Goal: Task Accomplishment & Management: Complete application form

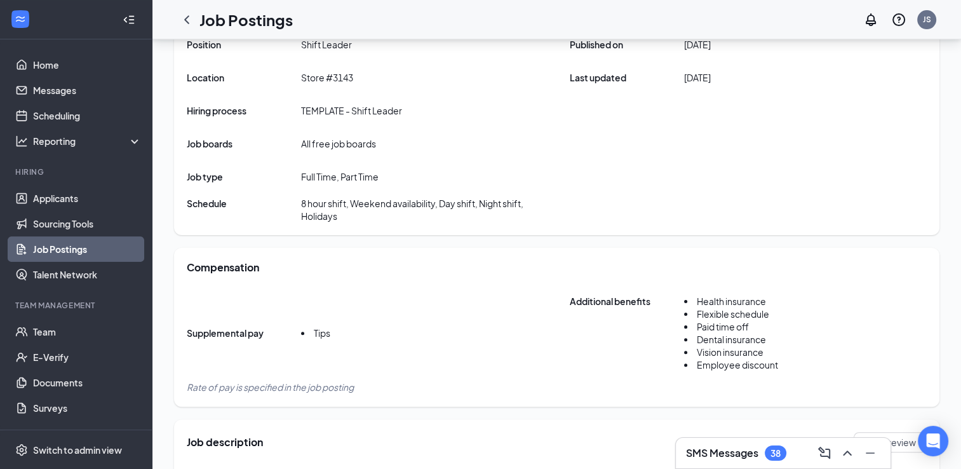
scroll to position [277, 0]
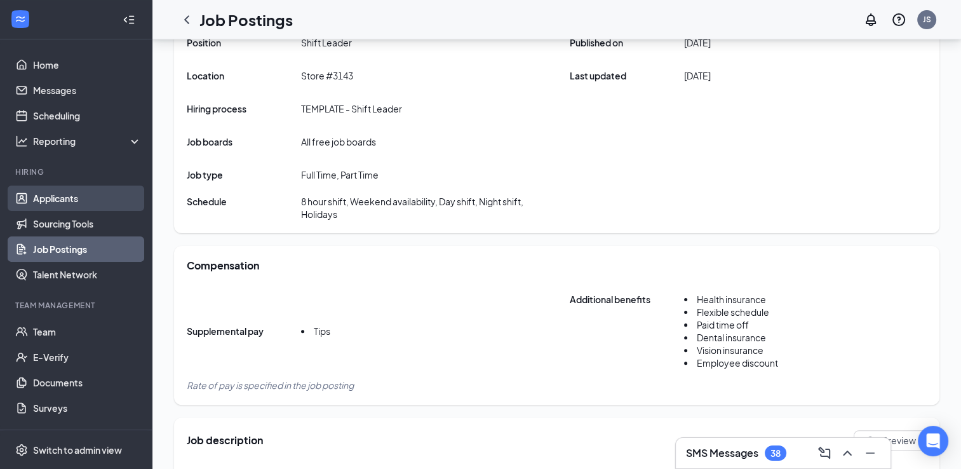
click at [76, 203] on link "Applicants" at bounding box center [87, 197] width 109 height 25
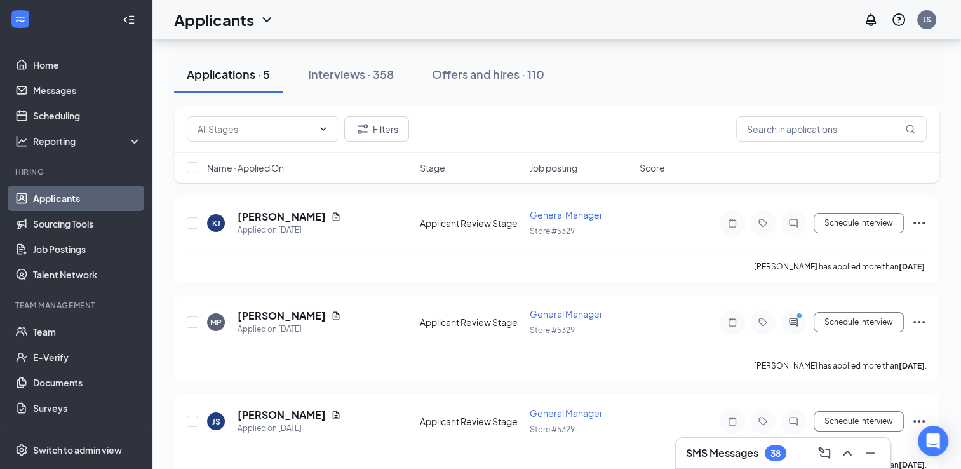
scroll to position [127, 0]
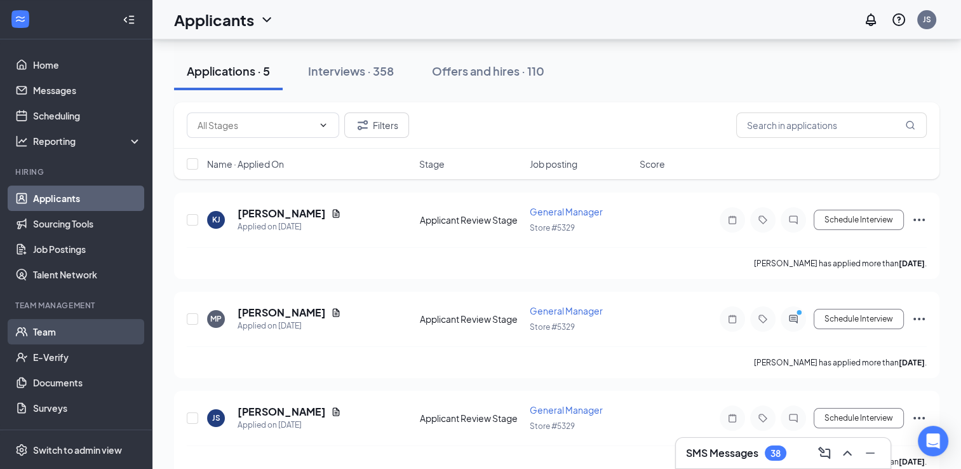
click at [75, 340] on link "Team" at bounding box center [87, 331] width 109 height 25
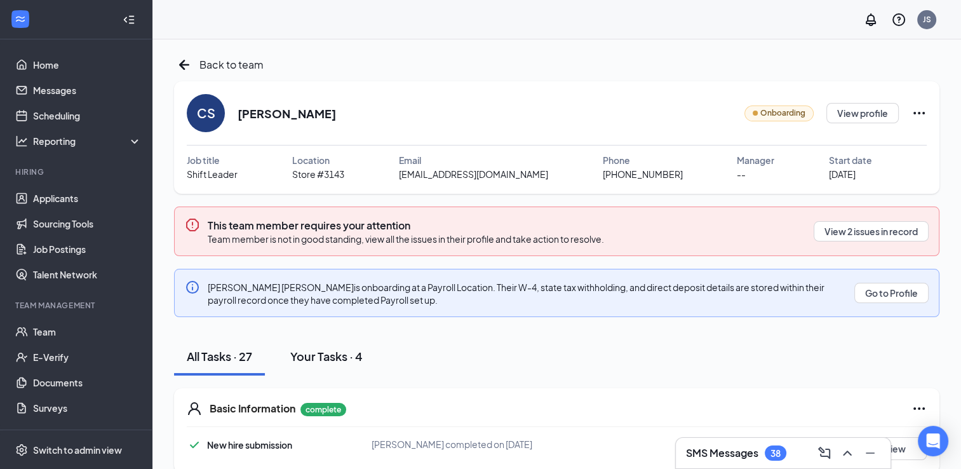
click at [338, 356] on div "Your Tasks · 4" at bounding box center [326, 356] width 72 height 16
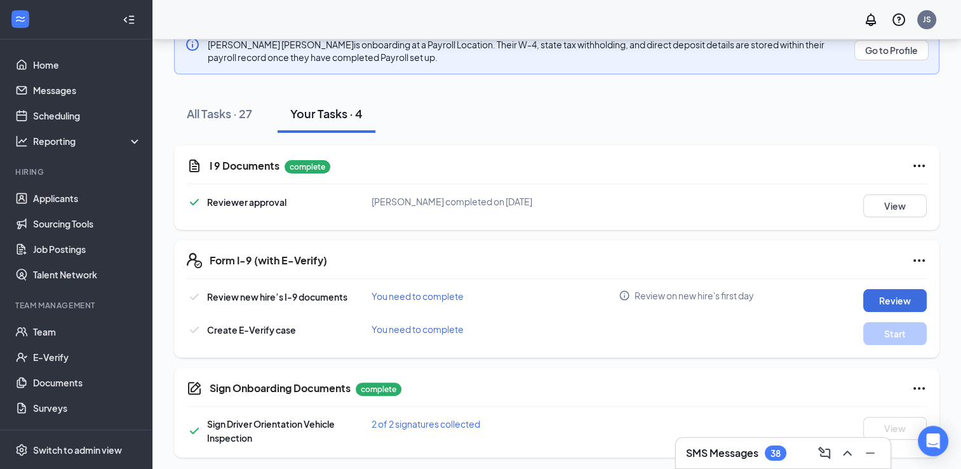
scroll to position [245, 0]
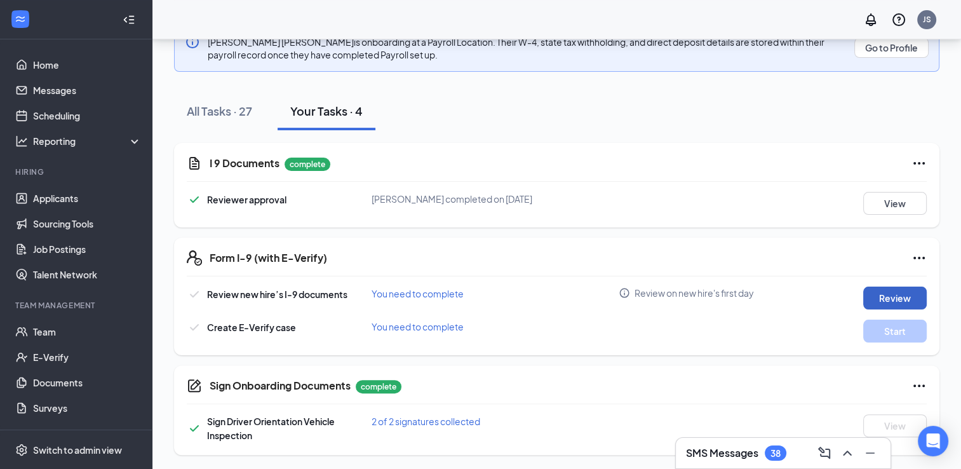
click at [889, 298] on button "Review" at bounding box center [894, 297] width 63 height 23
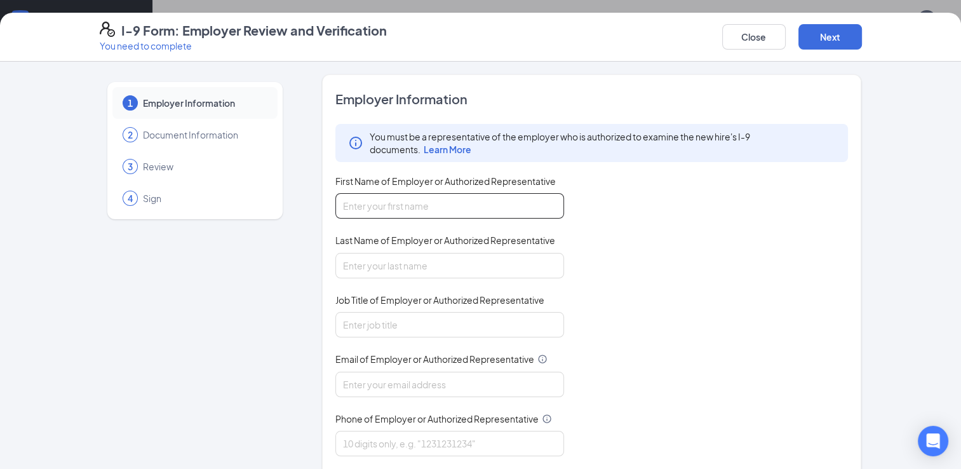
click at [472, 211] on input "First Name of Employer or Authorized Representative" at bounding box center [449, 205] width 229 height 25
type input "Jeremy"
type input "Smith"
type input "Ar"
type input "jsmith@bajco.net"
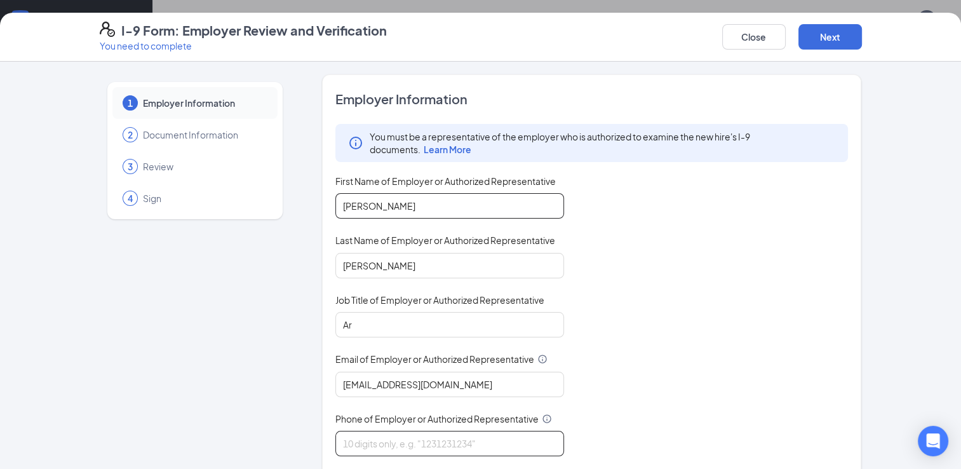
type input "4143427272"
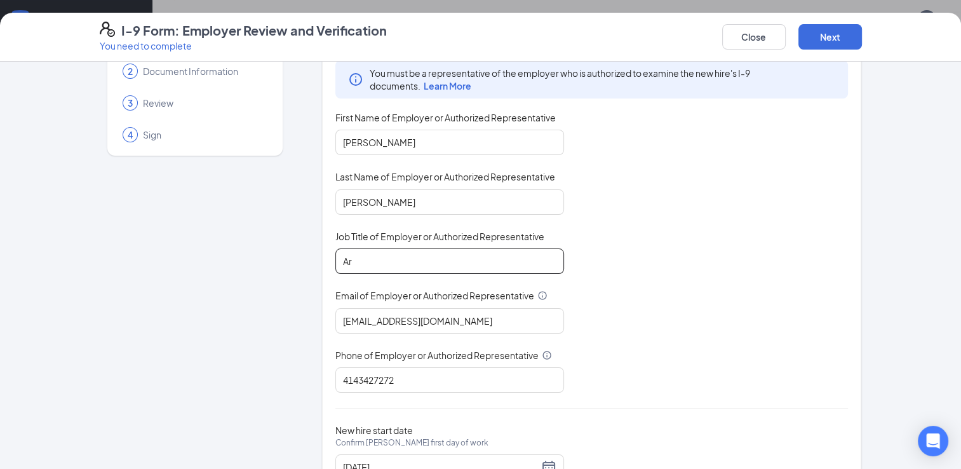
click at [415, 262] on input "Ar" at bounding box center [449, 260] width 229 height 25
type input "Area Supervisor"
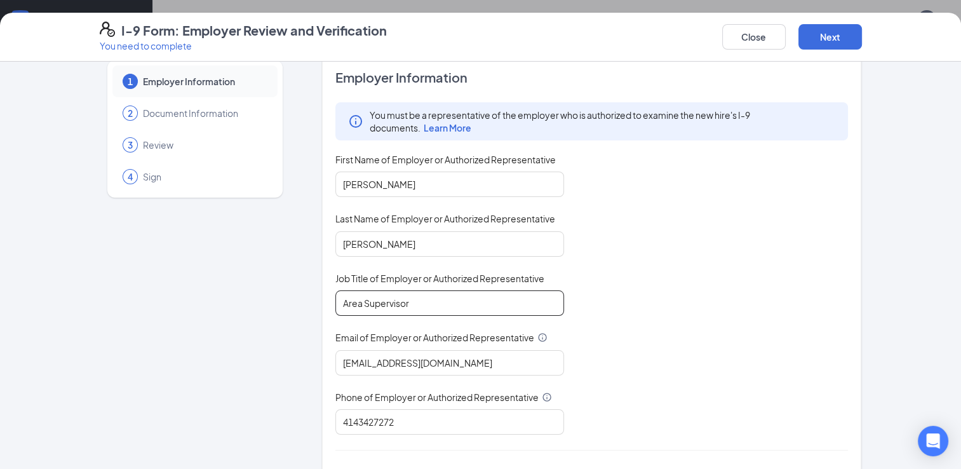
scroll to position [0, 0]
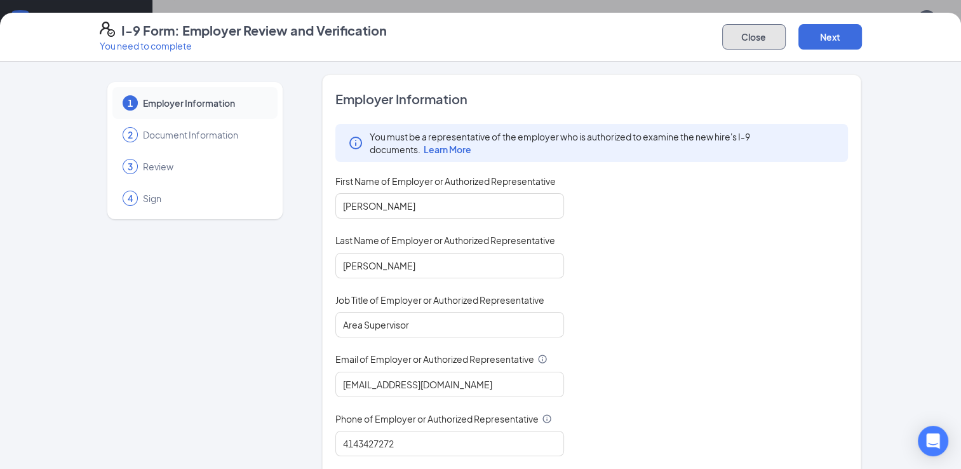
click at [731, 41] on button "Close" at bounding box center [753, 36] width 63 height 25
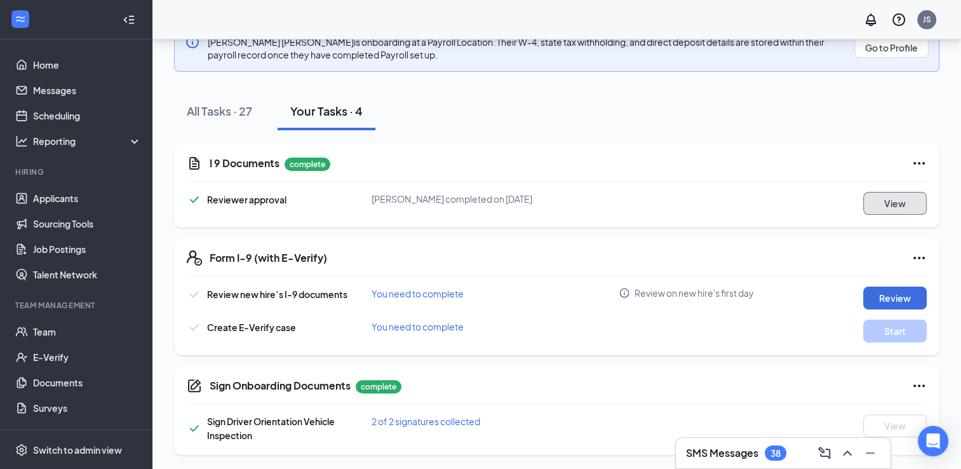
click at [897, 201] on button "View" at bounding box center [894, 203] width 63 height 23
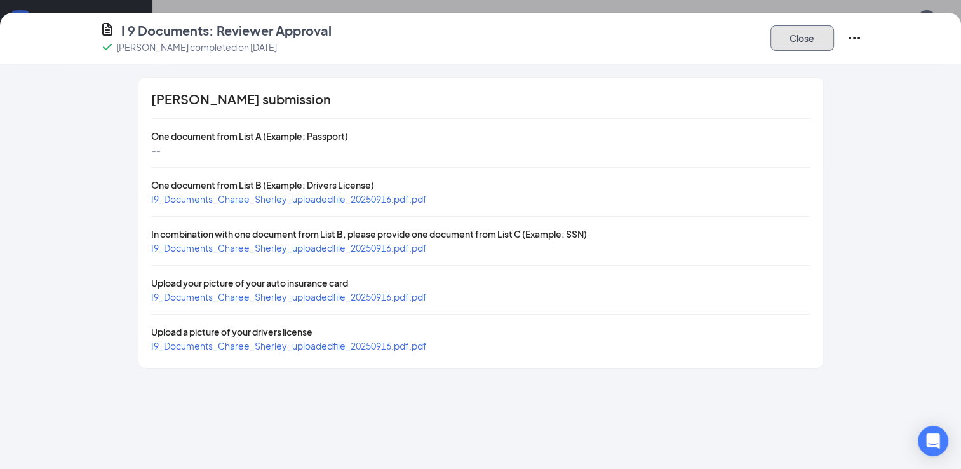
click at [794, 38] on button "Close" at bounding box center [801, 37] width 63 height 25
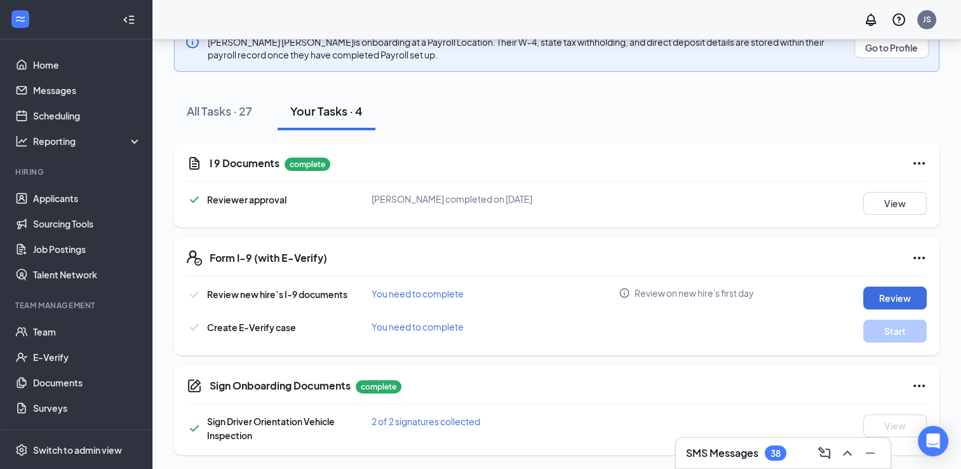
click at [750, 277] on div "Form I-9 (with E-Verify) Review new hire’s I-9 documents You need to complete R…" at bounding box center [556, 295] width 765 height 117
click at [876, 290] on button "Review" at bounding box center [894, 297] width 63 height 23
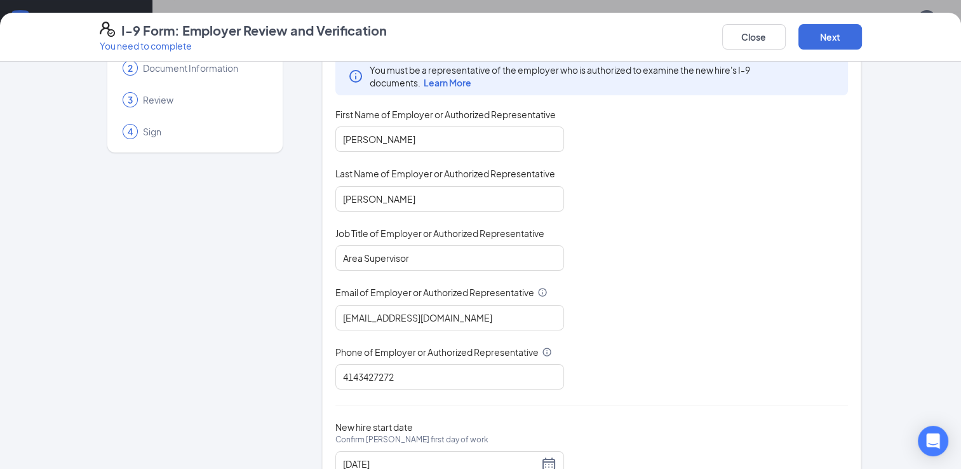
scroll to position [114, 0]
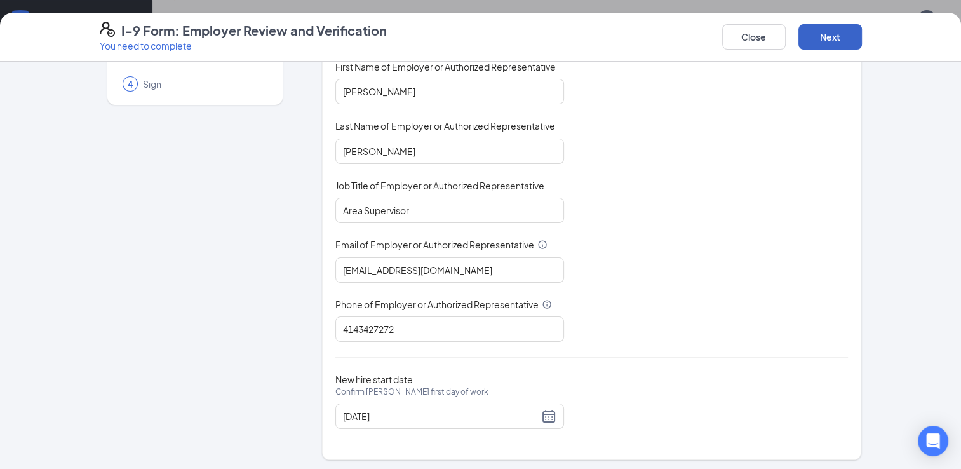
click at [826, 26] on button "Next" at bounding box center [829, 36] width 63 height 25
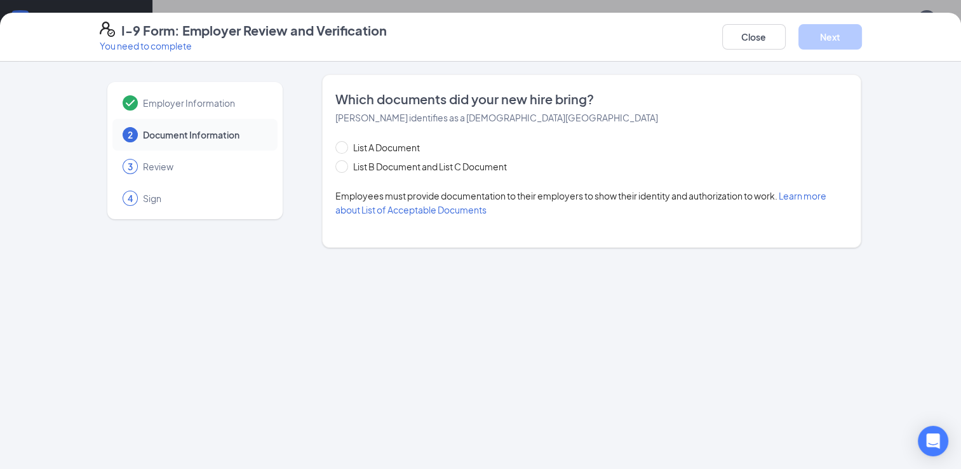
scroll to position [0, 0]
click at [444, 166] on span "List B Document and List C Document" at bounding box center [430, 166] width 164 height 14
click at [344, 166] on input "List B Document and List C Document" at bounding box center [339, 164] width 9 height 9
radio input "true"
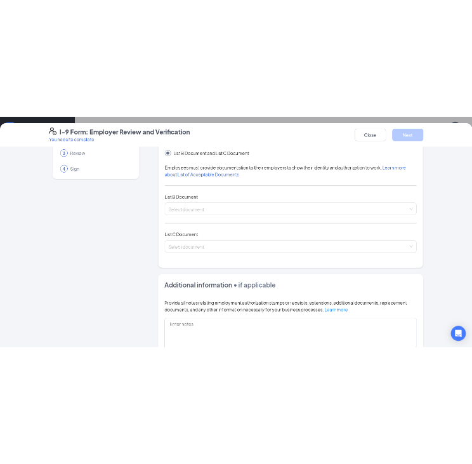
scroll to position [127, 0]
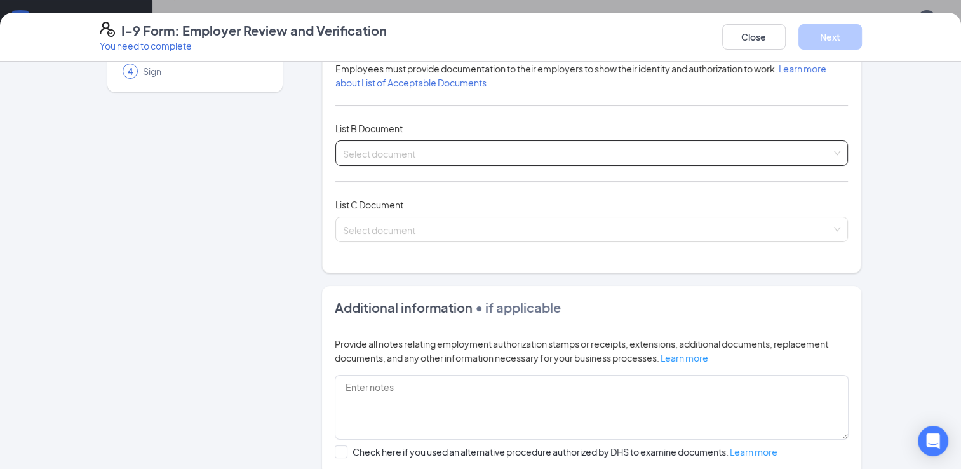
click at [480, 157] on input "search" at bounding box center [587, 150] width 489 height 19
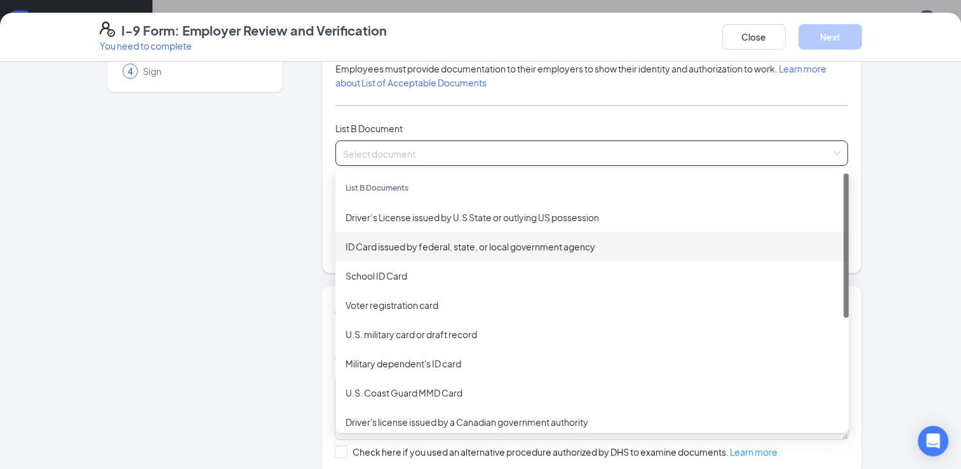
click at [455, 242] on div "ID Card issued by federal, state, or local government agency" at bounding box center [591, 246] width 493 height 14
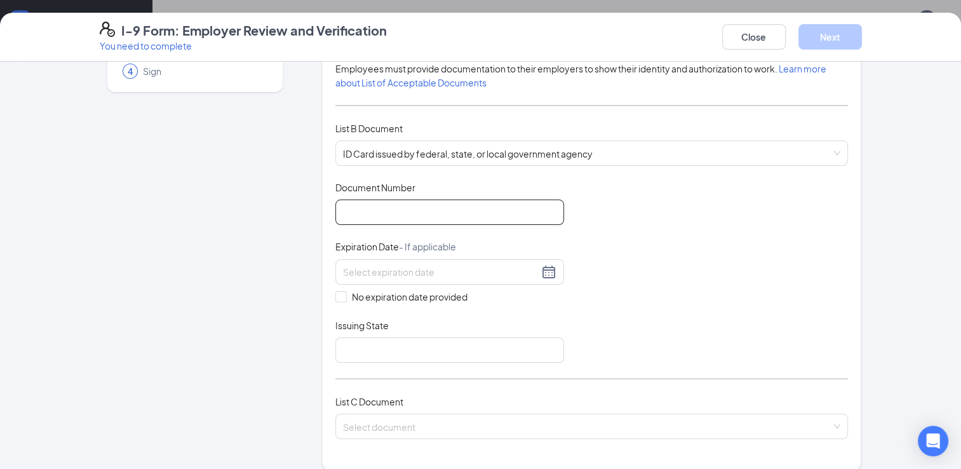
click at [466, 206] on input "Document Number" at bounding box center [449, 211] width 229 height 25
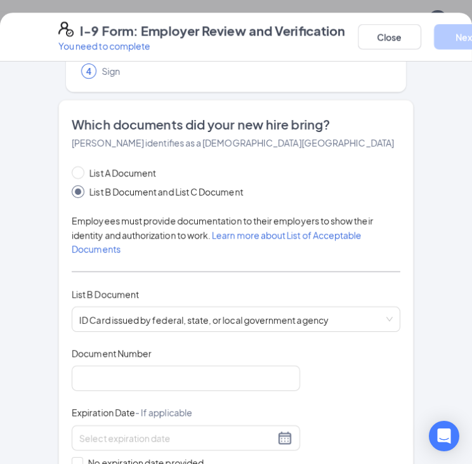
click at [117, 360] on div "Document Number" at bounding box center [186, 356] width 229 height 18
click at [119, 368] on input "Document Number" at bounding box center [186, 378] width 229 height 25
type input "-"
type input "S640-1188-1965-05"
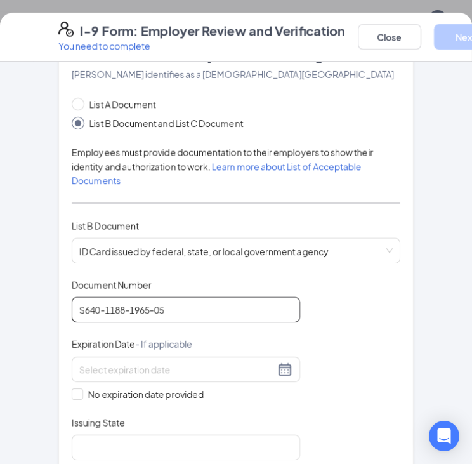
scroll to position [317, 0]
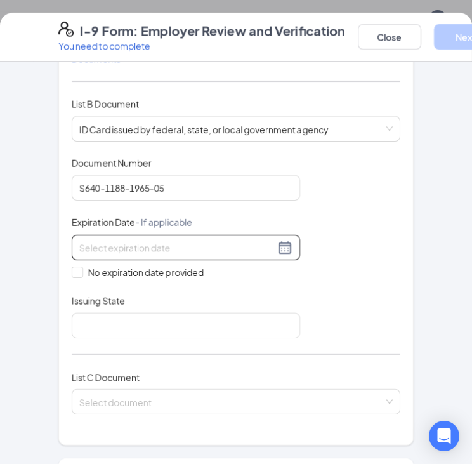
click at [124, 245] on input at bounding box center [177, 248] width 196 height 14
type input "12/25/2031"
click at [147, 324] on input "Issuing State" at bounding box center [186, 325] width 229 height 25
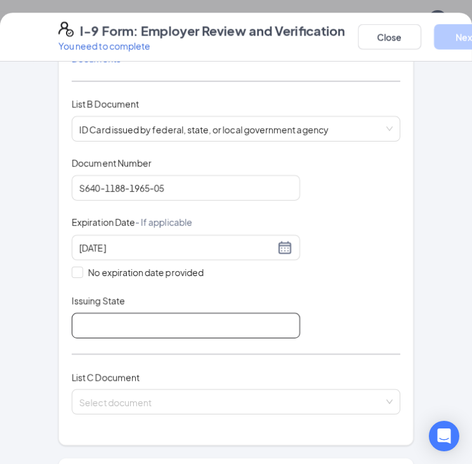
type input "Wisconsin"
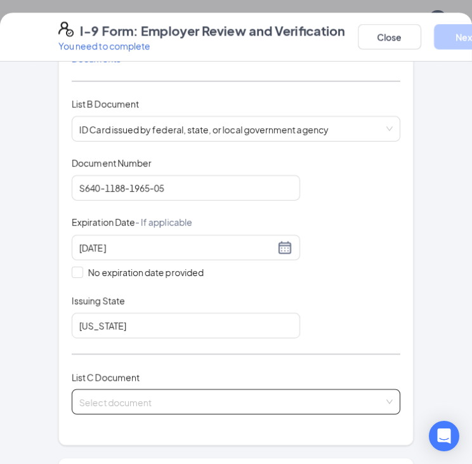
click at [150, 396] on input "search" at bounding box center [231, 399] width 305 height 19
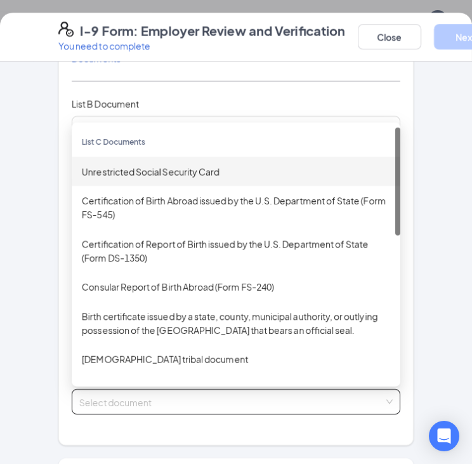
click at [162, 175] on div "Unrestricted Social Security Card" at bounding box center [236, 171] width 309 height 14
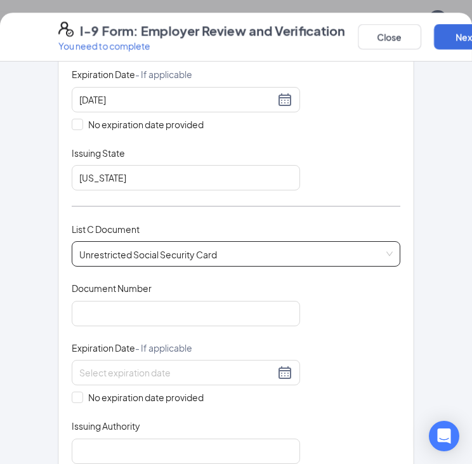
scroll to position [508, 0]
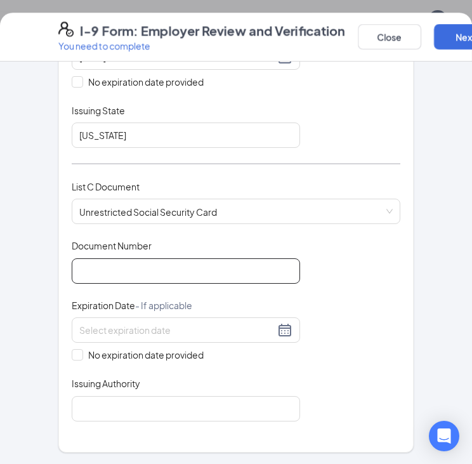
click at [169, 258] on input "Document Number" at bounding box center [186, 270] width 229 height 25
click at [147, 269] on input "Document Number" at bounding box center [186, 270] width 229 height 25
type input "394-88-0671"
click at [116, 353] on span "No expiration date provided" at bounding box center [146, 355] width 126 height 14
click at [81, 353] on input "No expiration date provided" at bounding box center [76, 353] width 9 height 9
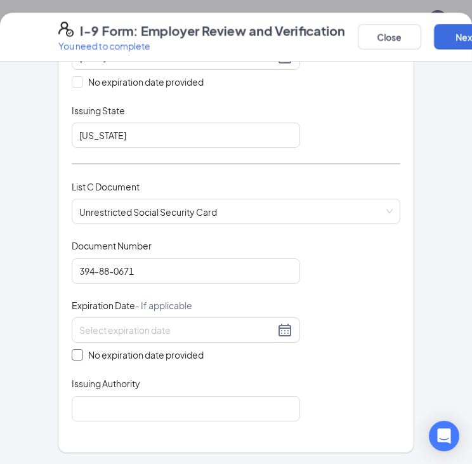
checkbox input "true"
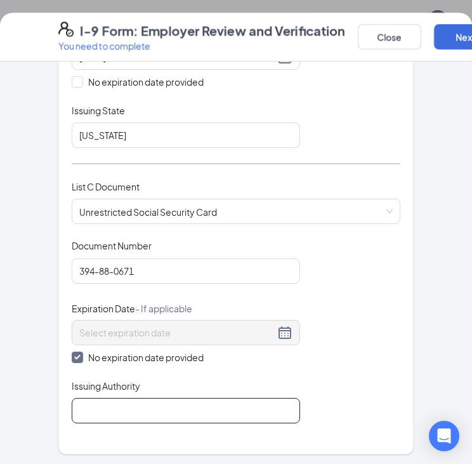
click at [138, 410] on input "Issuing Authority" at bounding box center [186, 410] width 229 height 25
type input "Social Security Administration"
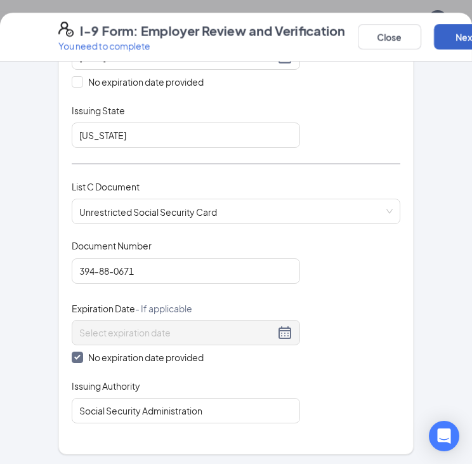
click at [445, 28] on button "Next" at bounding box center [465, 36] width 63 height 25
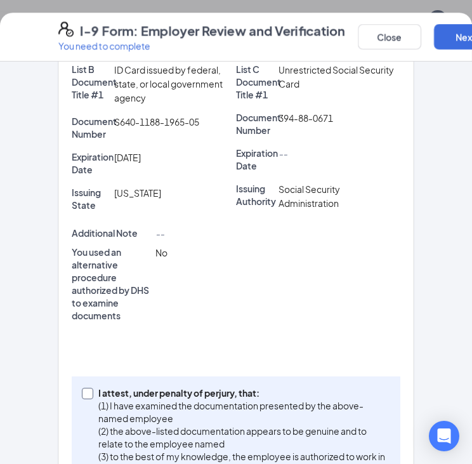
click at [137, 402] on p "(1) I have examined the documentation presented by the above-named employee" at bounding box center [241, 411] width 287 height 25
click at [91, 397] on input "I attest, under penalty of perjury, that: (1) I have examined the documentation…" at bounding box center [86, 392] width 9 height 9
checkbox input "true"
click at [455, 27] on button "Next" at bounding box center [465, 36] width 63 height 25
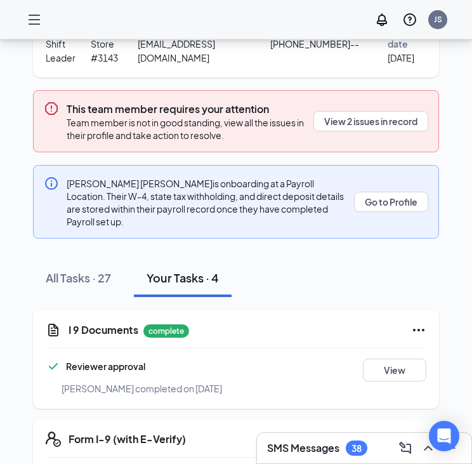
scroll to position [0, 0]
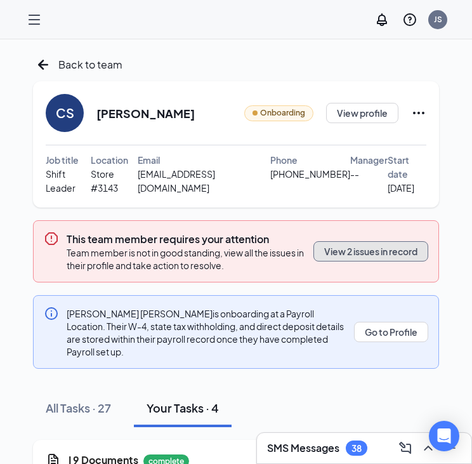
click at [358, 241] on button "View 2 issues in record" at bounding box center [371, 251] width 115 height 20
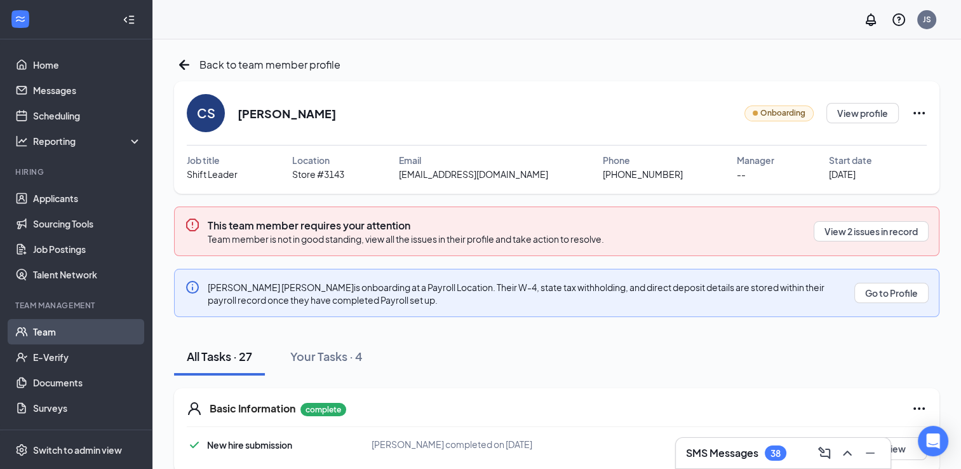
click at [58, 332] on link "Team" at bounding box center [87, 331] width 109 height 25
